Goal: Transaction & Acquisition: Book appointment/travel/reservation

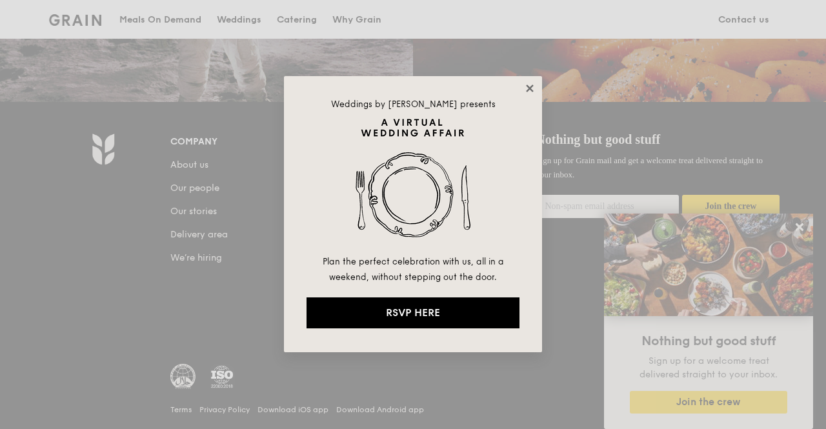
click at [530, 89] on icon at bounding box center [529, 88] width 7 height 7
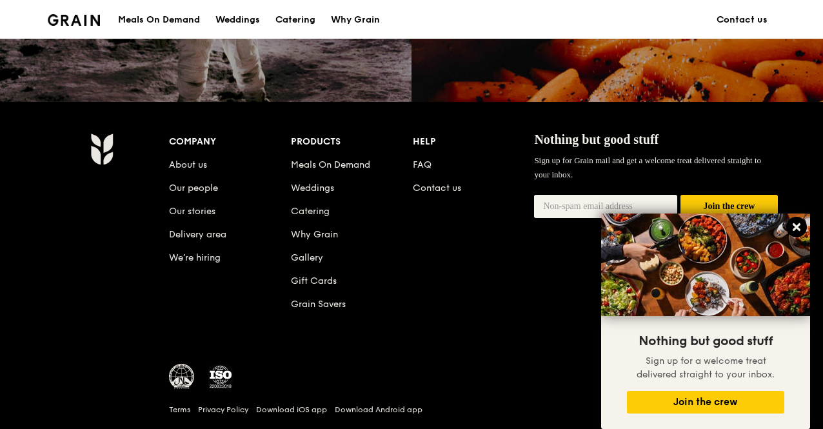
click at [797, 225] on icon at bounding box center [797, 227] width 12 height 12
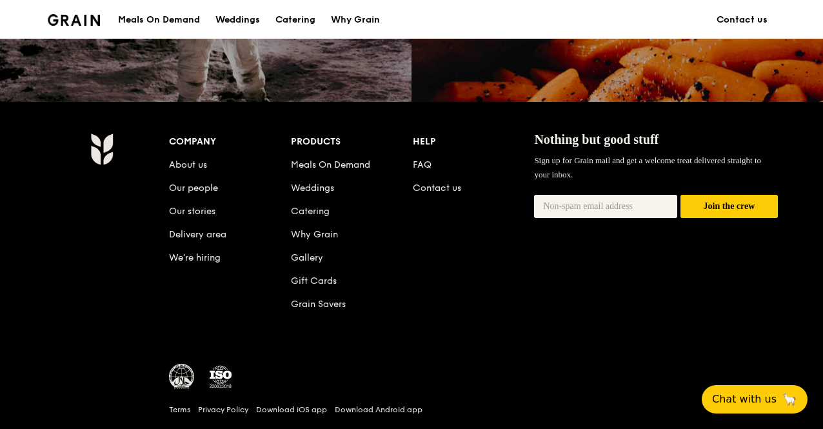
scroll to position [1232, 0]
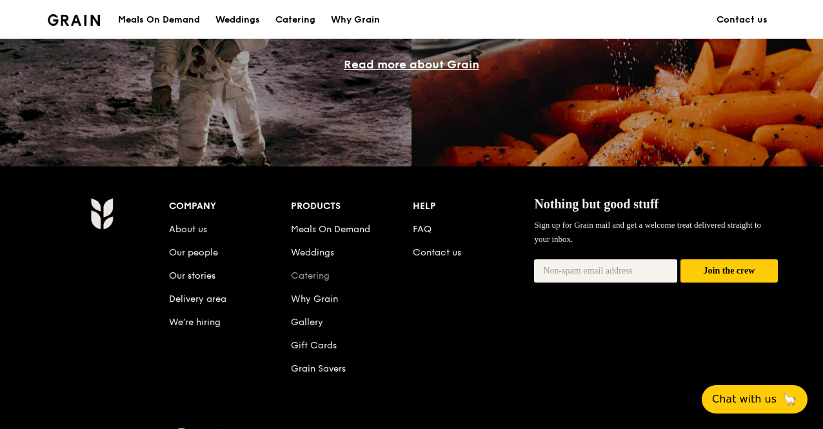
click at [305, 281] on link "Catering" at bounding box center [310, 275] width 39 height 11
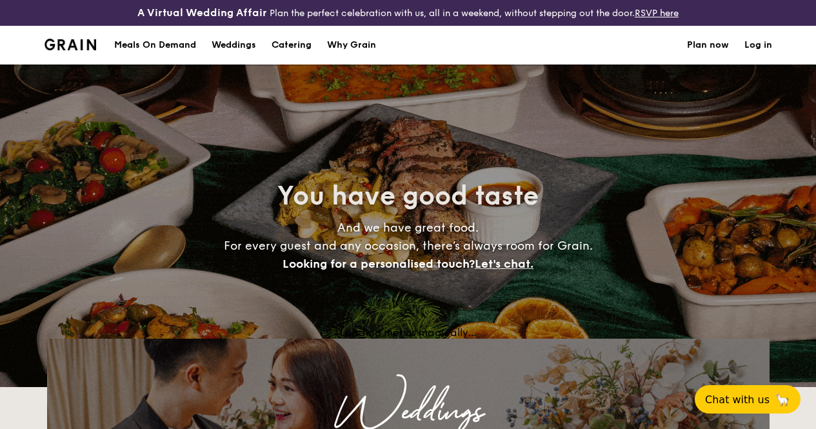
select select
